Goal: Obtain resource: Obtain resource

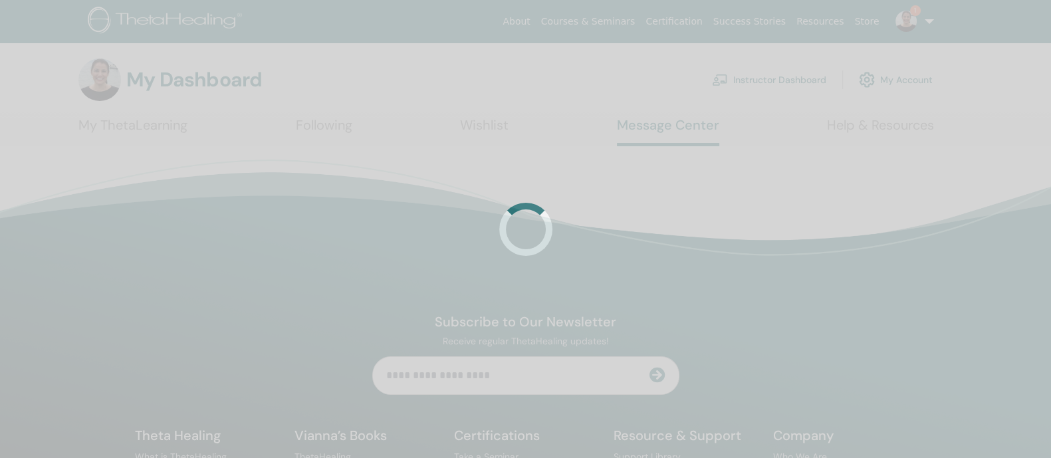
scroll to position [78428, 0]
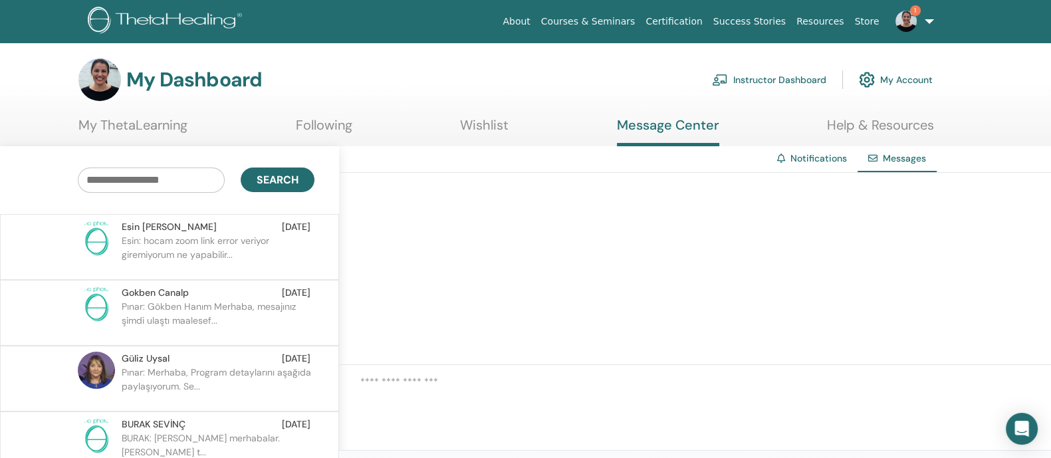
click at [762, 80] on link "Instructor Dashboard" at bounding box center [769, 79] width 114 height 29
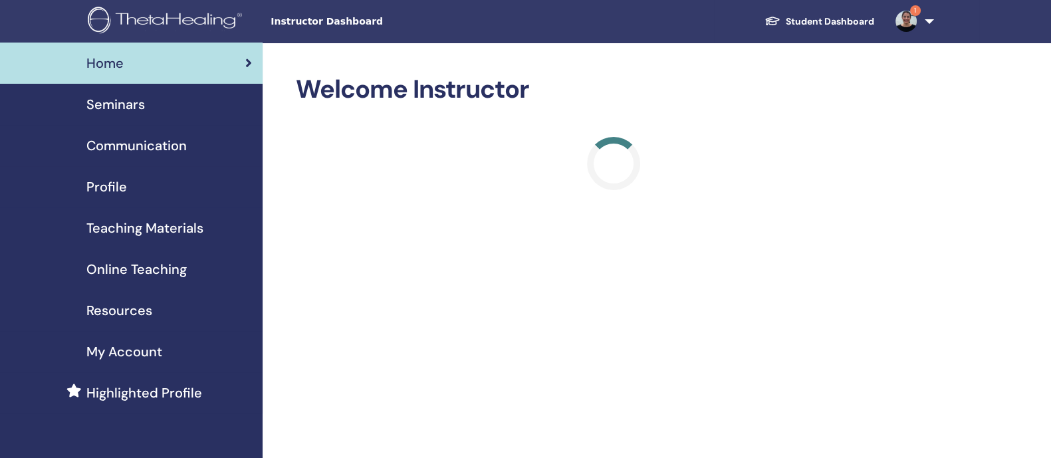
scroll to position [78428, 0]
click at [147, 224] on span "Teaching Materials" at bounding box center [144, 228] width 117 height 20
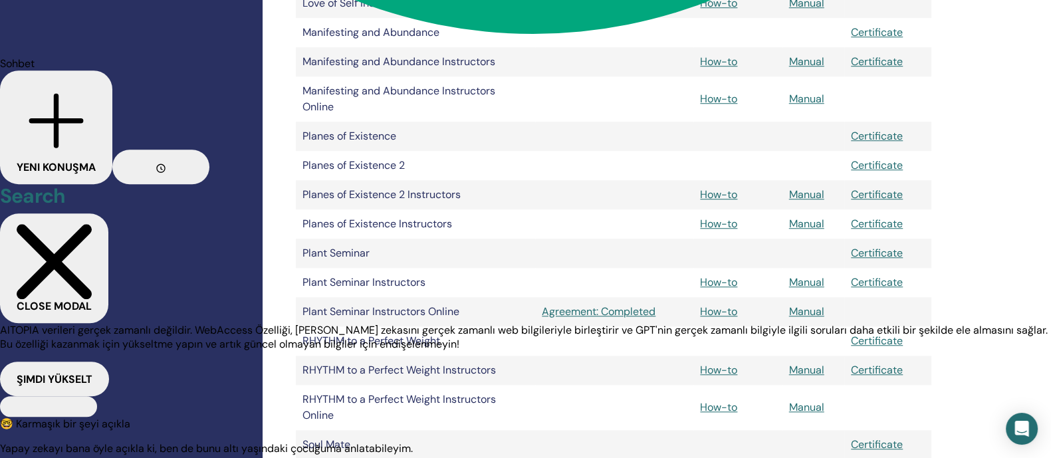
scroll to position [1463, 0]
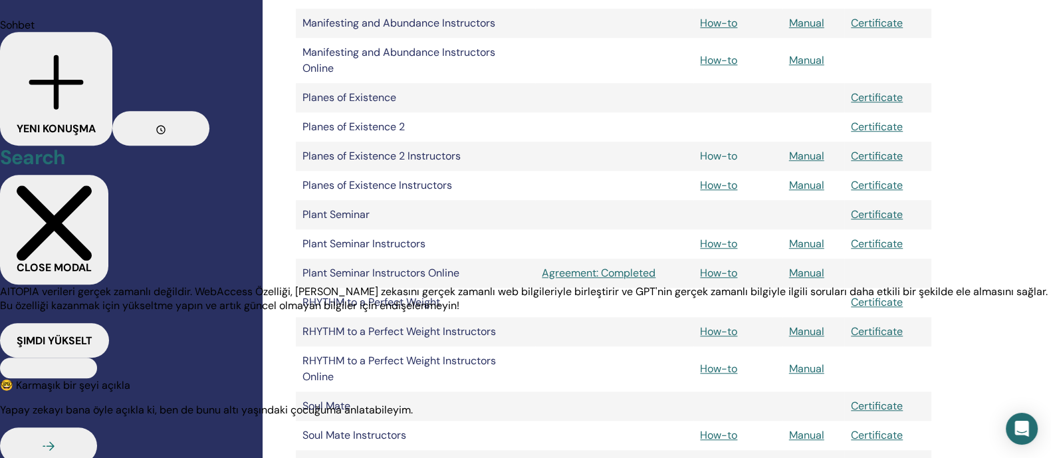
click at [728, 153] on link "How-to" at bounding box center [718, 156] width 37 height 14
